Goal: Information Seeking & Learning: Compare options

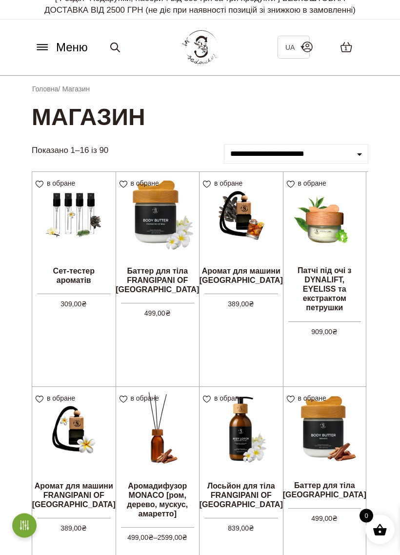
scroll to position [10, 0]
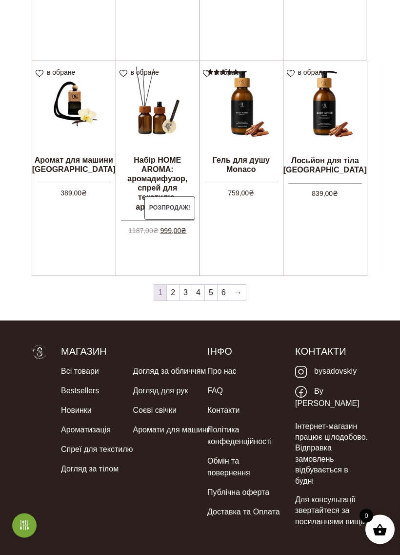
scroll to position [765, 0]
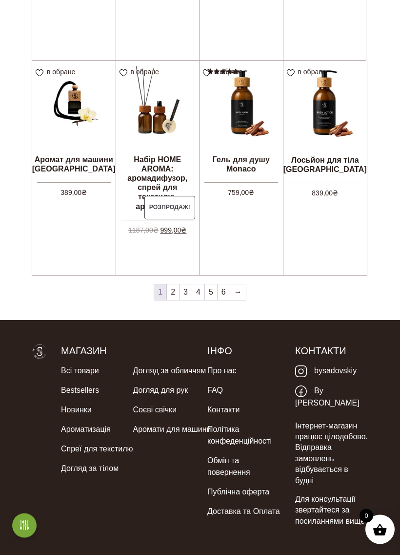
click at [109, 431] on link "Ароматизація" at bounding box center [86, 430] width 50 height 20
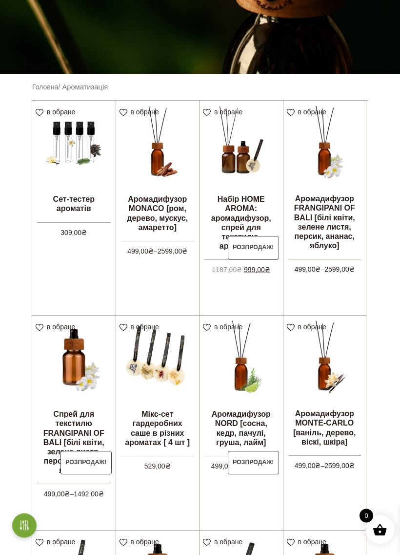
scroll to position [200, 0]
click at [71, 147] on img at bounding box center [73, 142] width 83 height 83
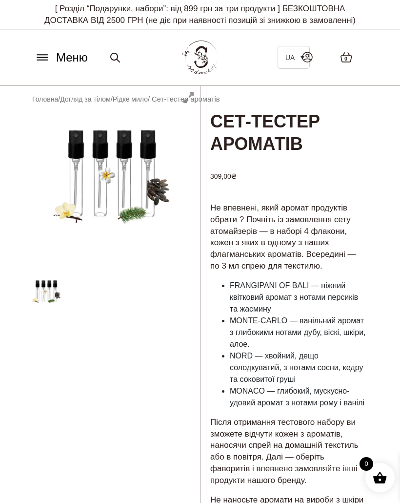
click at [50, 57] on icon at bounding box center [43, 57] width 16 height 10
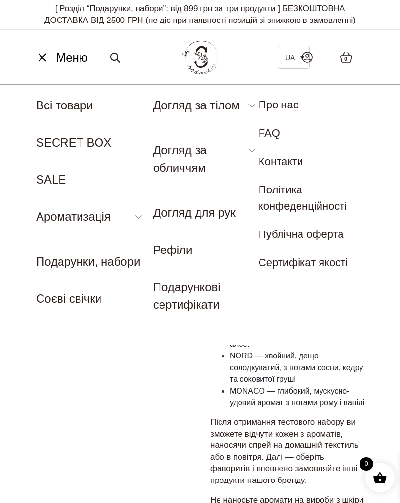
click at [100, 142] on link "SECRET BOX" at bounding box center [73, 142] width 75 height 13
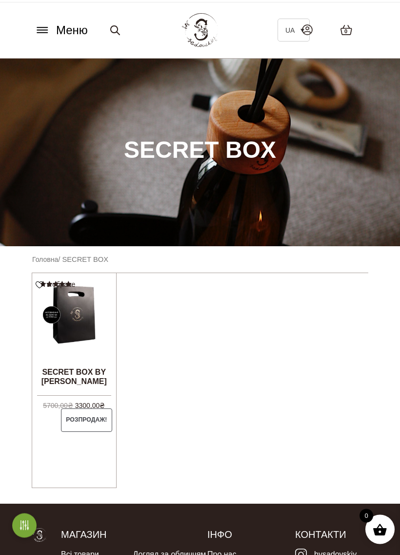
scroll to position [27, 0]
click at [98, 329] on img at bounding box center [74, 315] width 84 height 84
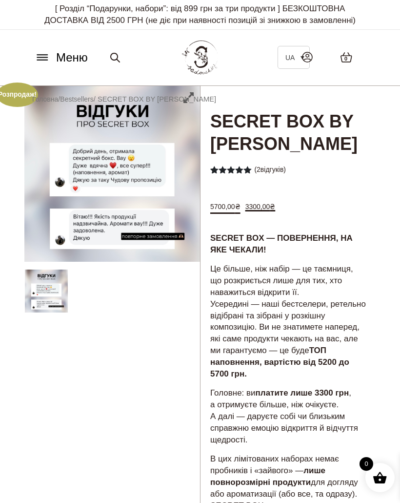
click at [48, 58] on icon at bounding box center [43, 57] width 16 height 10
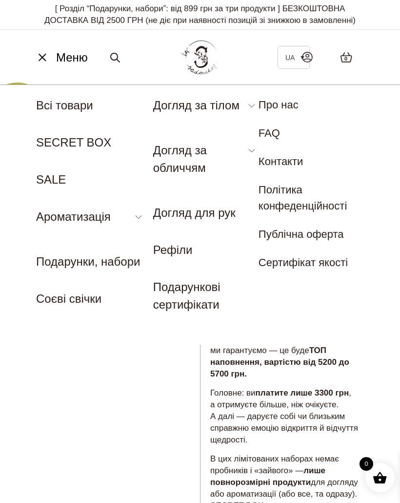
click at [63, 179] on link "SALE" at bounding box center [51, 179] width 30 height 13
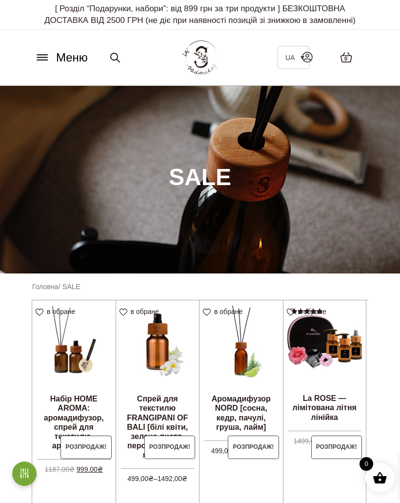
click at [45, 53] on icon at bounding box center [43, 57] width 16 height 10
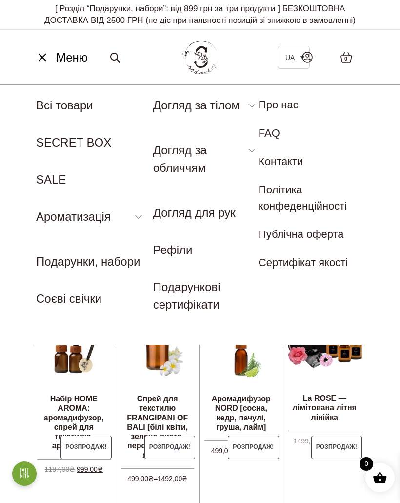
click at [78, 305] on link "Соєві свічки" at bounding box center [68, 298] width 65 height 13
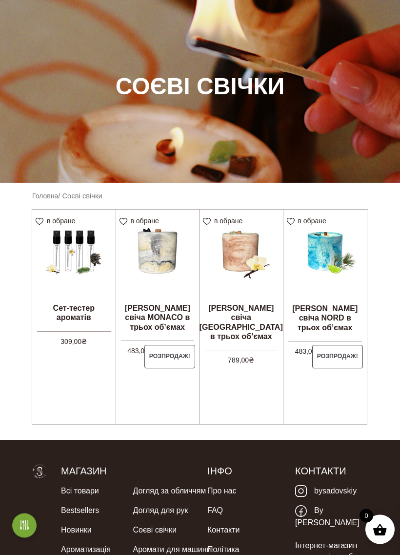
scroll to position [91, 0]
click at [161, 262] on img at bounding box center [157, 250] width 83 height 83
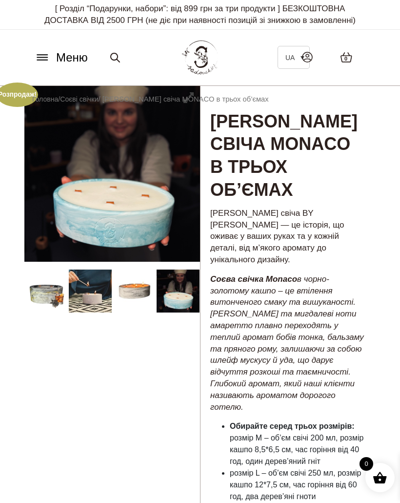
click at [48, 55] on icon at bounding box center [43, 57] width 16 height 10
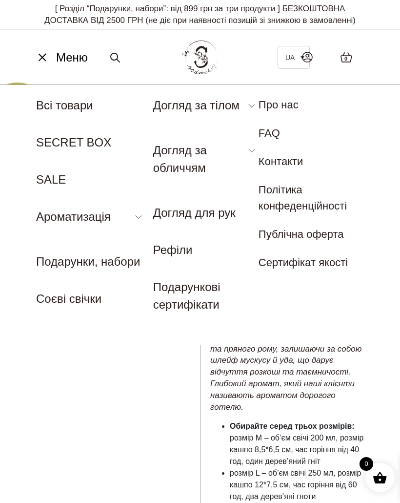
click at [177, 251] on link "Рефіли" at bounding box center [173, 249] width 40 height 13
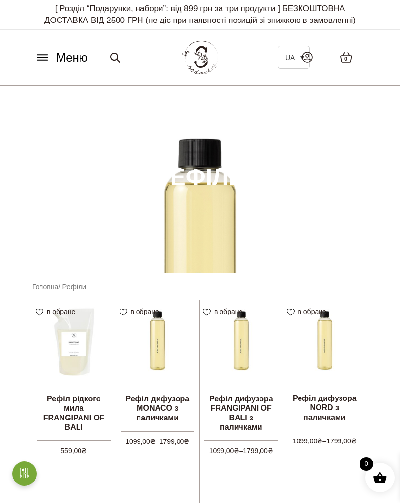
click at [45, 63] on button "Меню" at bounding box center [61, 57] width 59 height 19
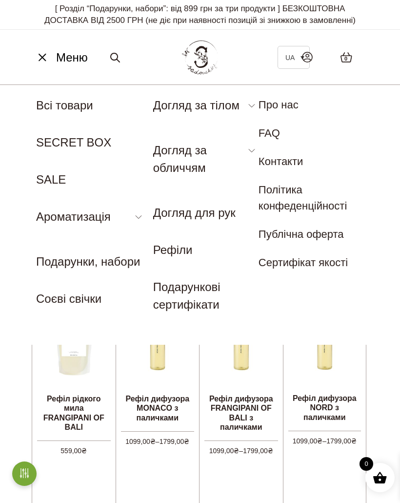
click at [399, 89] on nav "Меню UA Всі товари SECRET BOX SALE Ароматизація Аромадифузор Спрей для текстилю…" at bounding box center [200, 214] width 400 height 260
click at [171, 159] on link "Скраб" at bounding box center [167, 158] width 28 height 11
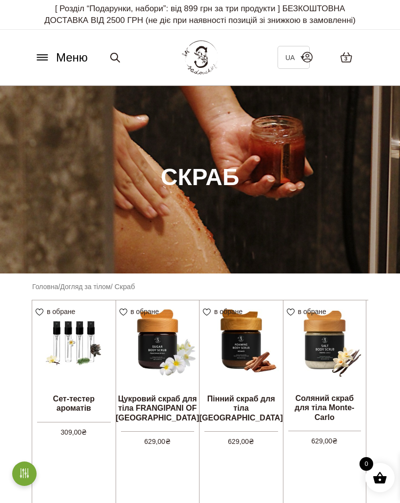
click at [44, 60] on icon at bounding box center [42, 60] width 10 height 0
